Goal: Task Accomplishment & Management: Use online tool/utility

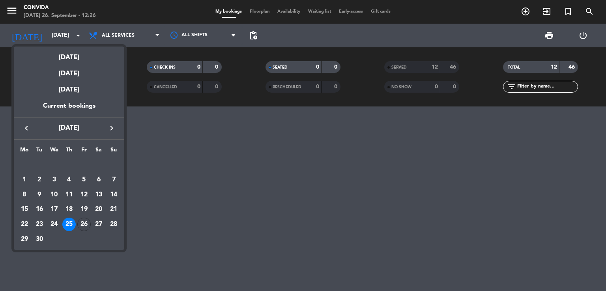
click at [544, 11] on div at bounding box center [303, 145] width 606 height 291
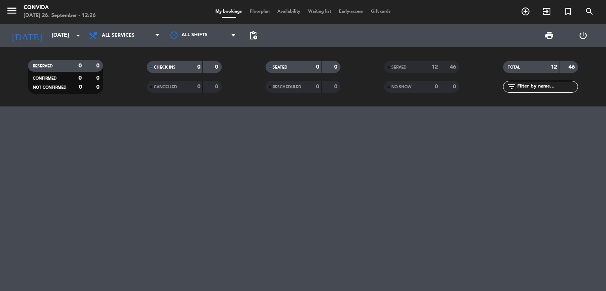
click at [547, 12] on icon "exit_to_app" at bounding box center [546, 11] width 9 height 9
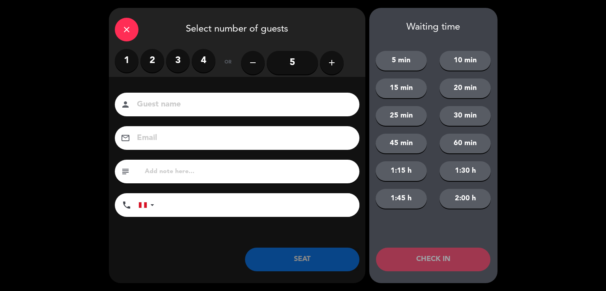
click at [155, 65] on label "2" at bounding box center [152, 61] width 24 height 24
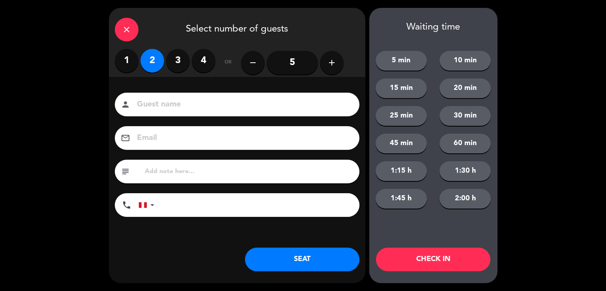
click at [189, 105] on input at bounding box center [242, 105] width 213 height 14
type input "+"
type input "montalv"
drag, startPoint x: 311, startPoint y: 256, endPoint x: 313, endPoint y: 252, distance: 4.2
click at [311, 256] on button "SEAT" at bounding box center [302, 260] width 114 height 24
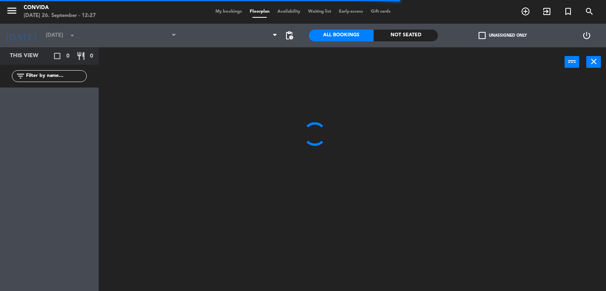
type input "[DATE]"
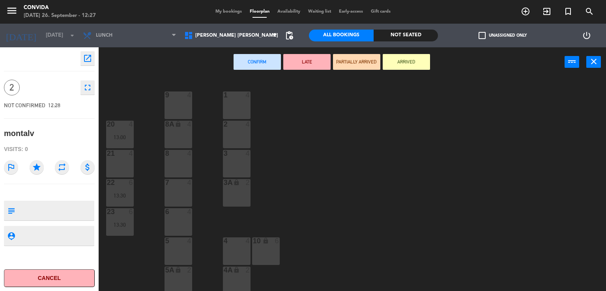
click at [241, 151] on div at bounding box center [236, 153] width 13 height 7
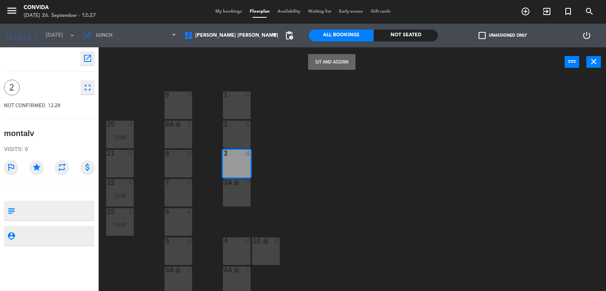
click at [330, 67] on button "Sit and Assign" at bounding box center [331, 62] width 47 height 16
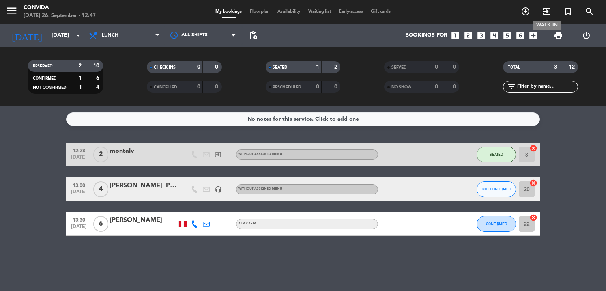
click at [545, 11] on icon "exit_to_app" at bounding box center [546, 11] width 9 height 9
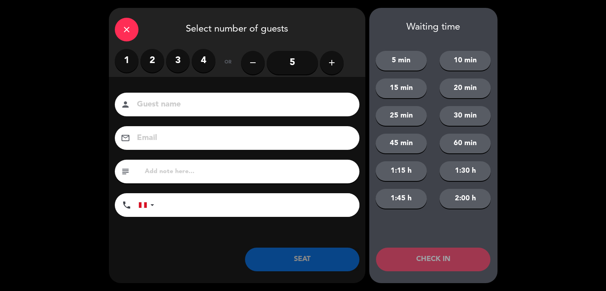
click at [137, 62] on label "1" at bounding box center [127, 61] width 24 height 24
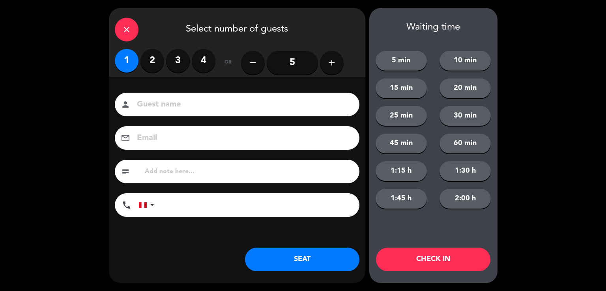
click at [188, 109] on input at bounding box center [242, 105] width 213 height 14
type input "[PERSON_NAME]"
click at [297, 261] on button "SEAT" at bounding box center [302, 260] width 114 height 24
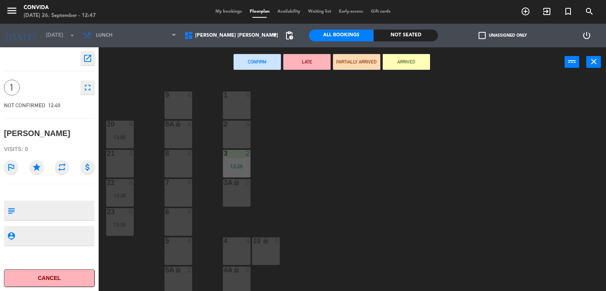
click at [183, 103] on div "9 4" at bounding box center [178, 105] width 28 height 28
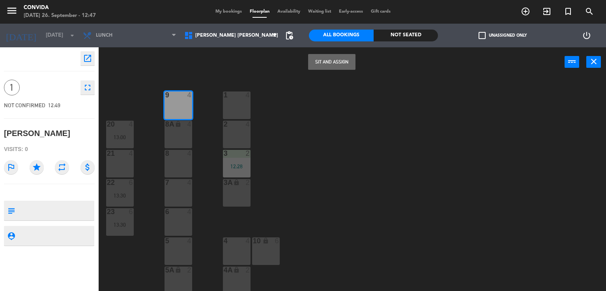
click at [345, 67] on button "Sit and Assign" at bounding box center [331, 62] width 47 height 16
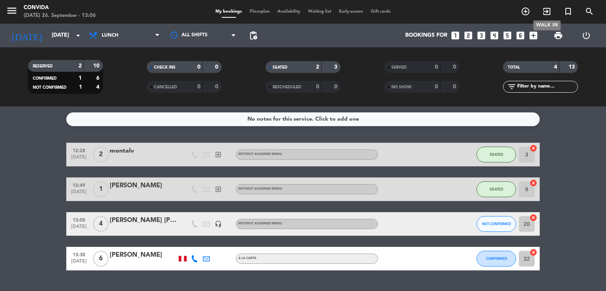
click at [544, 11] on icon "exit_to_app" at bounding box center [546, 11] width 9 height 9
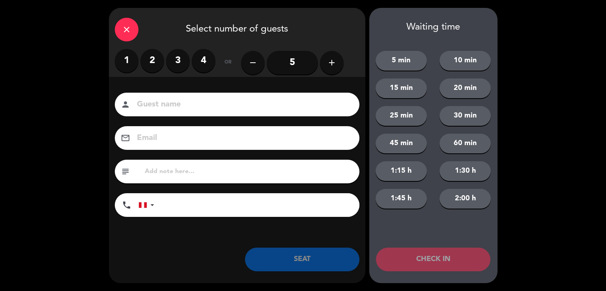
click at [199, 64] on label "4" at bounding box center [204, 61] width 24 height 24
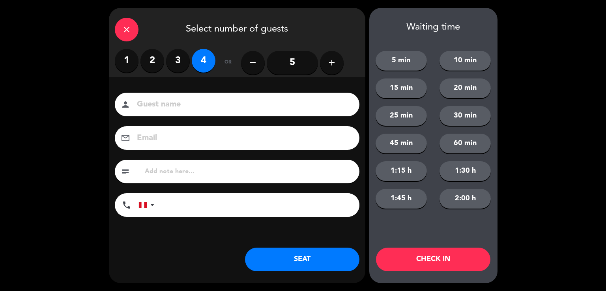
click at [180, 95] on div "person" at bounding box center [237, 105] width 245 height 24
click at [181, 106] on input at bounding box center [242, 105] width 213 height 14
type input "[PERSON_NAME]"
click at [280, 261] on button "SEAT" at bounding box center [302, 260] width 114 height 24
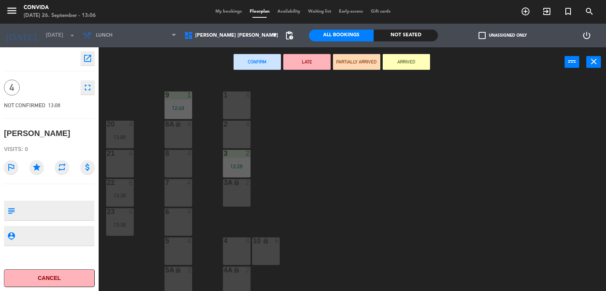
scroll to position [61, 0]
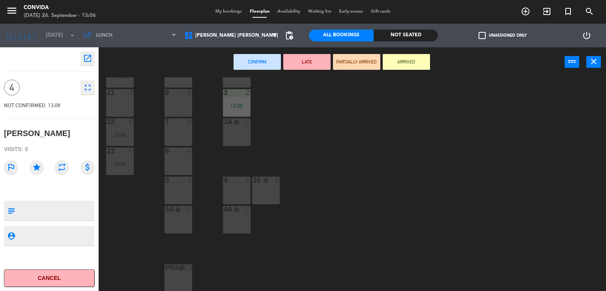
click at [252, 193] on div "10 lock 6" at bounding box center [266, 191] width 28 height 28
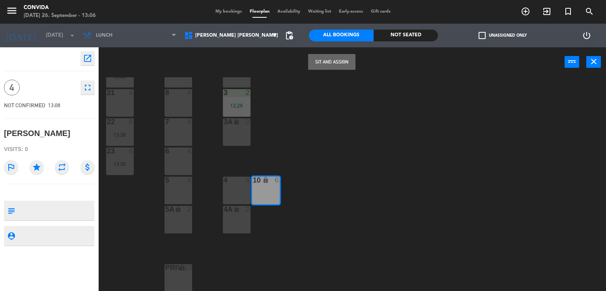
click at [323, 65] on button "Sit and Assign" at bounding box center [331, 62] width 47 height 16
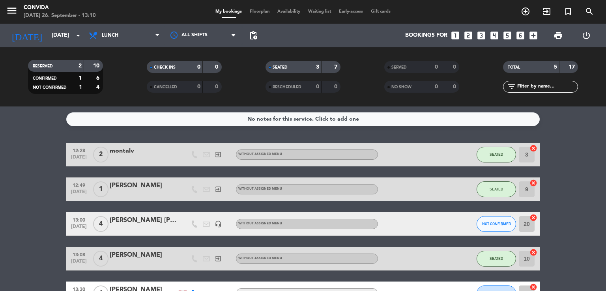
scroll to position [54, 0]
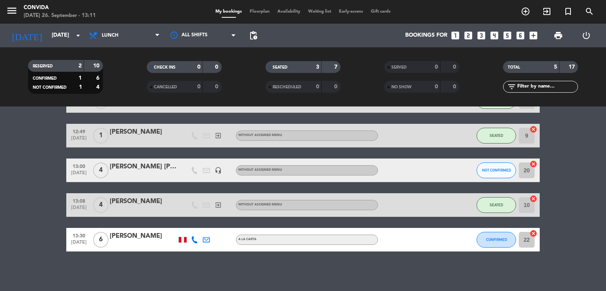
click at [532, 231] on icon "cancel" at bounding box center [533, 234] width 8 height 8
click at [533, 233] on icon "cancel" at bounding box center [533, 234] width 8 height 8
click at [535, 233] on div "border_all" at bounding box center [528, 239] width 24 height 23
click at [524, 241] on icon "border_all" at bounding box center [527, 239] width 9 height 9
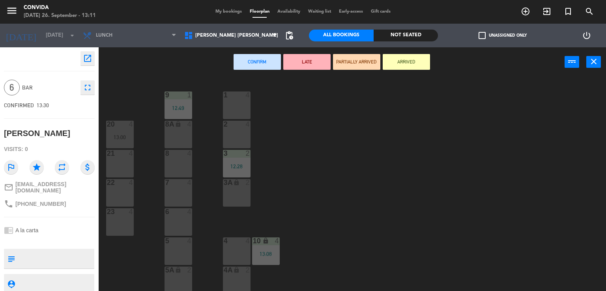
click at [183, 191] on div "7 4" at bounding box center [178, 193] width 28 height 28
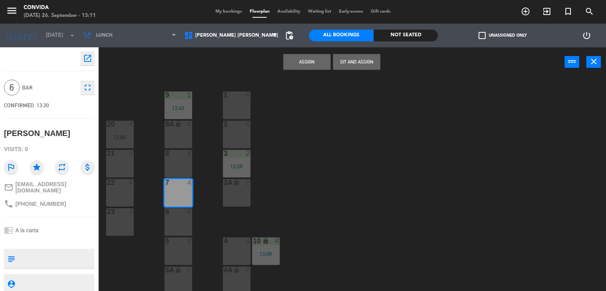
click at [185, 168] on div "8 4" at bounding box center [178, 164] width 28 height 28
click at [354, 65] on button "Sit and Assign" at bounding box center [356, 62] width 47 height 16
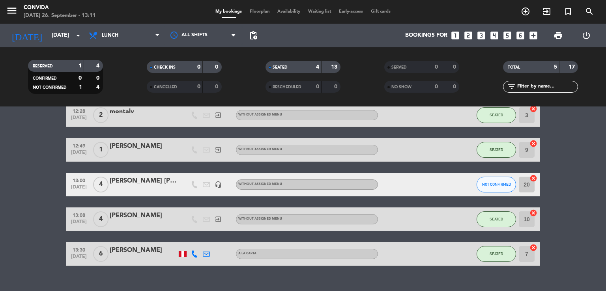
scroll to position [54, 0]
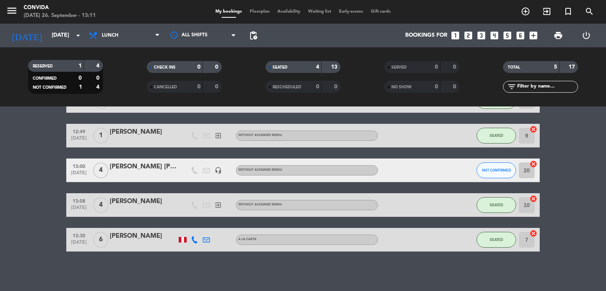
click at [533, 164] on icon "cancel" at bounding box center [533, 164] width 8 height 8
click at [528, 169] on icon "border_all" at bounding box center [527, 170] width 9 height 9
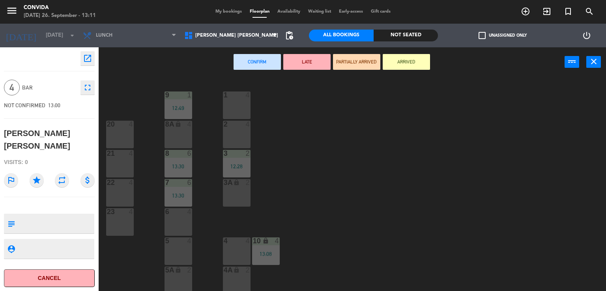
drag, startPoint x: 232, startPoint y: 100, endPoint x: 252, endPoint y: 101, distance: 20.6
click at [232, 100] on div "1 4" at bounding box center [237, 105] width 28 height 28
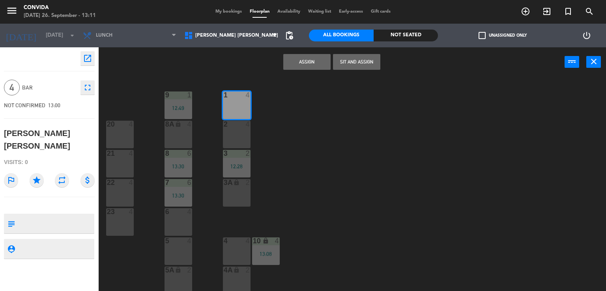
click at [348, 61] on button "Sit and Assign" at bounding box center [356, 62] width 47 height 16
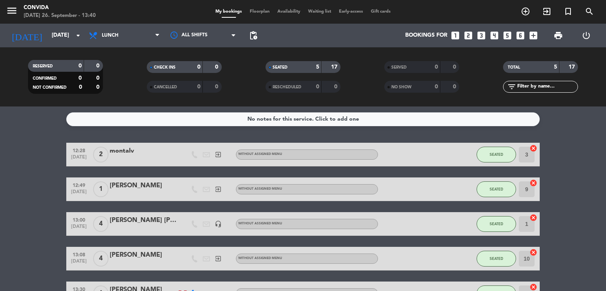
scroll to position [54, 0]
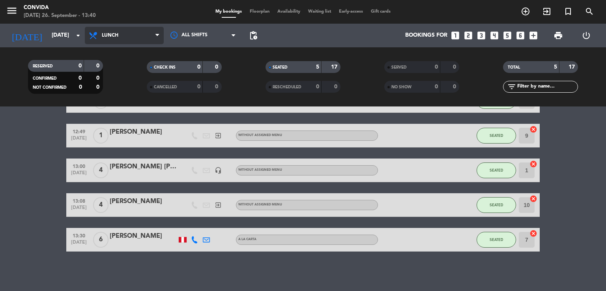
click at [98, 31] on icon at bounding box center [93, 35] width 11 height 9
click at [137, 90] on div "menu CONVIDA [DATE] 26. September - 13:40 My bookings Floorplan Availability Wa…" at bounding box center [303, 53] width 606 height 106
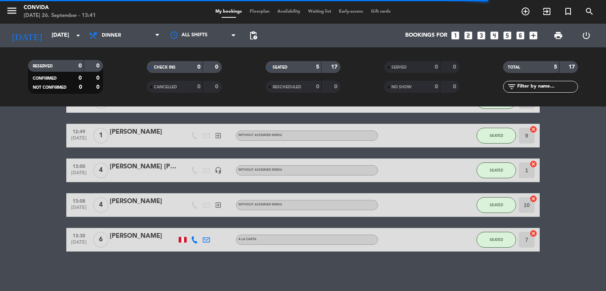
scroll to position [0, 0]
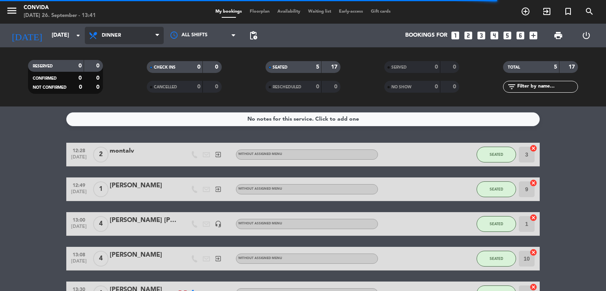
click at [120, 36] on span "Dinner" at bounding box center [111, 36] width 19 height 6
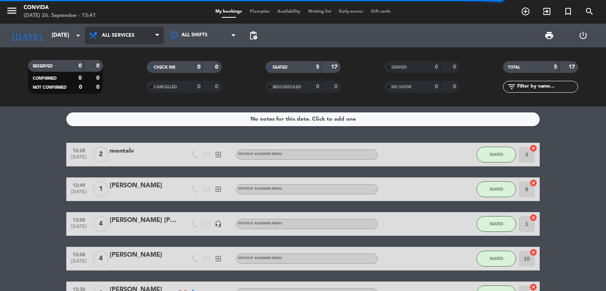
click at [123, 48] on div "menu CONVIDA [DATE] 26. September - 13:41 My bookings Floorplan Availability Wa…" at bounding box center [303, 53] width 606 height 106
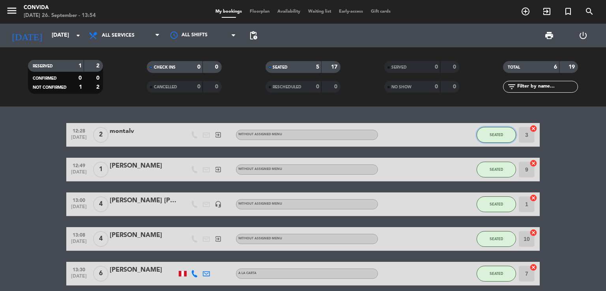
click at [497, 134] on span "SEATED" at bounding box center [495, 135] width 13 height 4
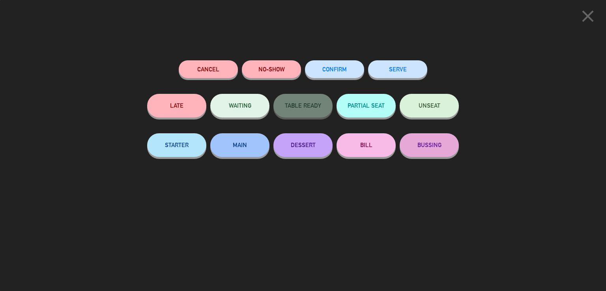
click at [399, 64] on button "SERVE" at bounding box center [397, 69] width 59 height 18
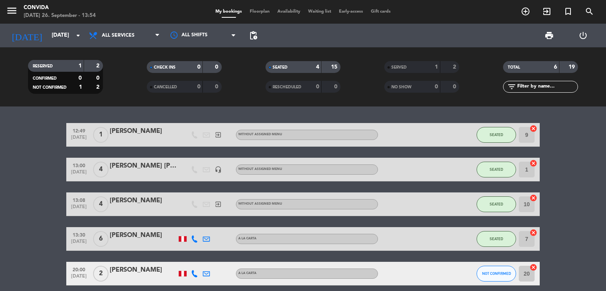
scroll to position [34, 0]
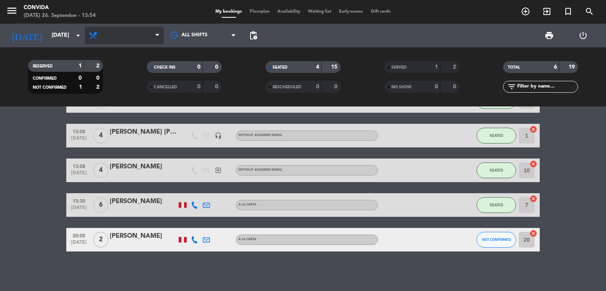
click at [109, 43] on span "All services" at bounding box center [124, 35] width 79 height 17
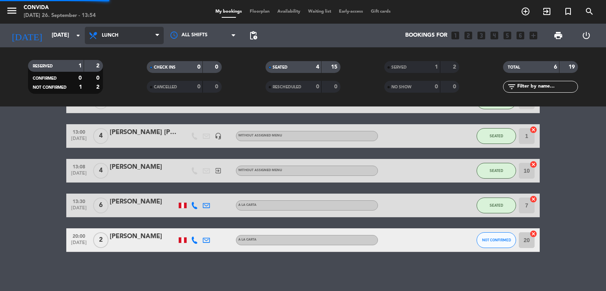
click at [111, 69] on div "menu CONVIDA [DATE] 26. September - 13:54 My bookings Floorplan Availability Wa…" at bounding box center [303, 53] width 606 height 106
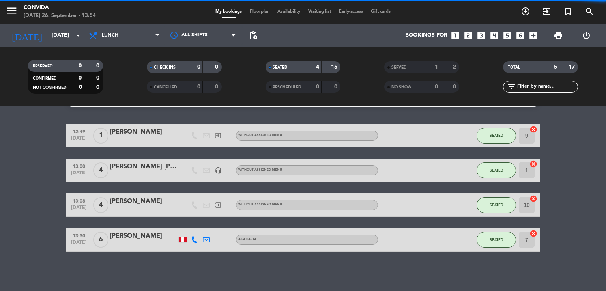
scroll to position [19, 0]
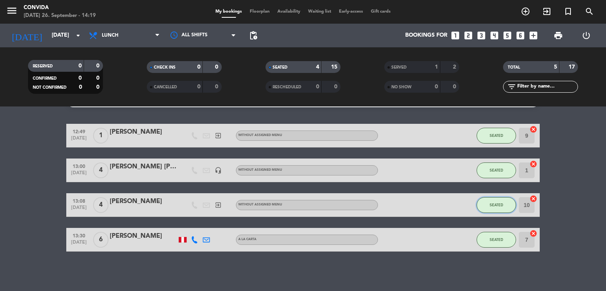
click at [489, 199] on button "SEATED" at bounding box center [495, 205] width 39 height 16
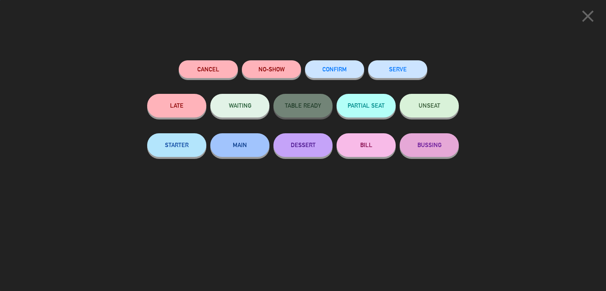
click at [385, 64] on button "SERVE" at bounding box center [397, 69] width 59 height 18
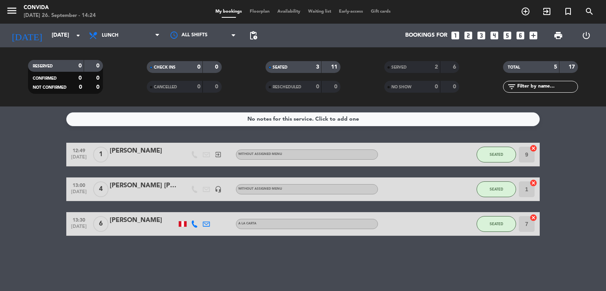
scroll to position [0, 0]
